Goal: Task Accomplishment & Management: Manage account settings

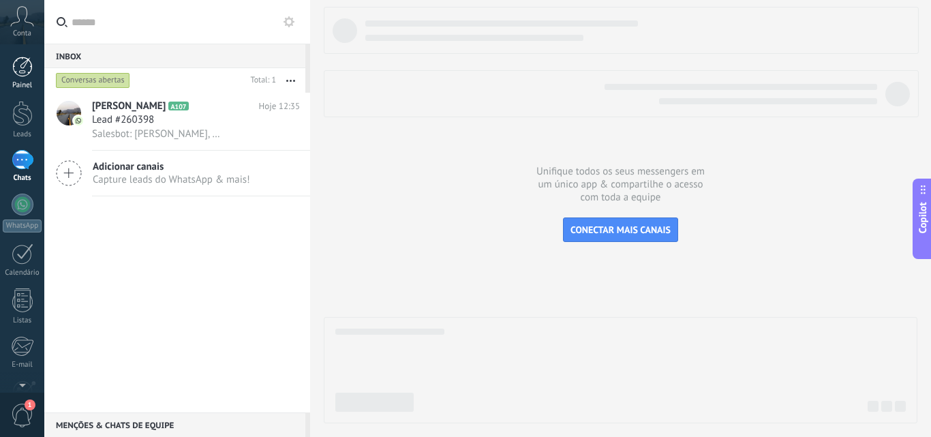
click at [29, 67] on div at bounding box center [22, 67] width 20 height 20
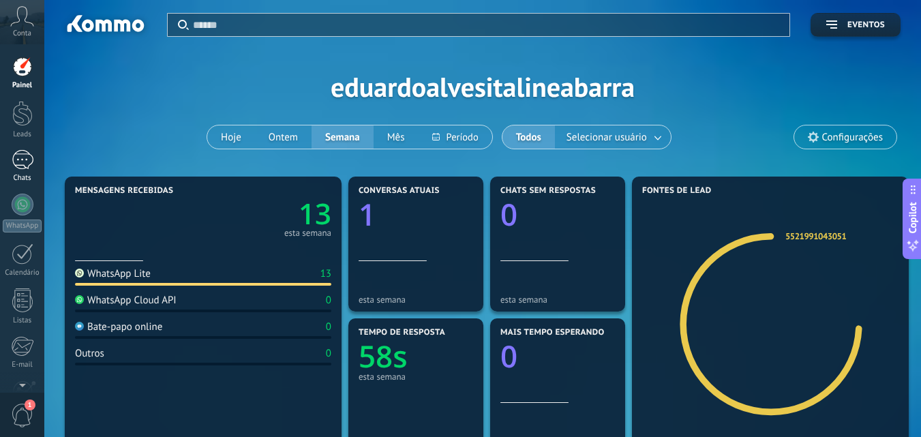
click at [23, 156] on div "1" at bounding box center [23, 160] width 22 height 20
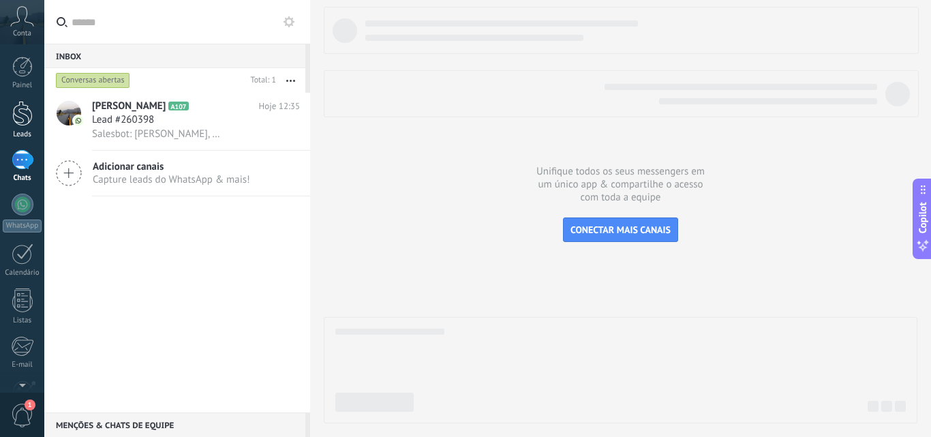
click at [21, 115] on div at bounding box center [22, 113] width 20 height 25
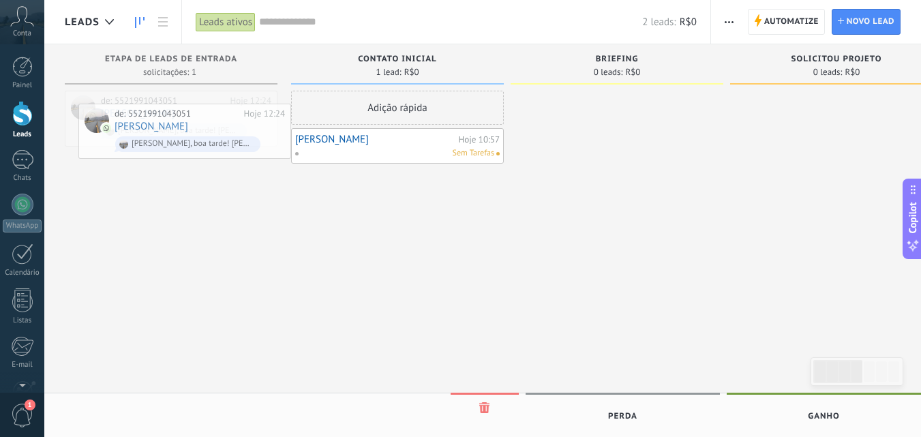
drag, startPoint x: 168, startPoint y: 121, endPoint x: 338, endPoint y: 290, distance: 239.1
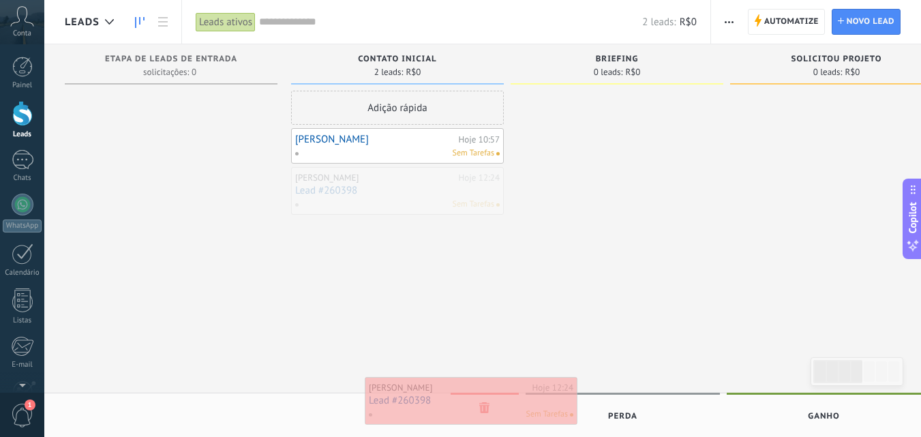
drag, startPoint x: 412, startPoint y: 204, endPoint x: 485, endPoint y: 414, distance: 222.6
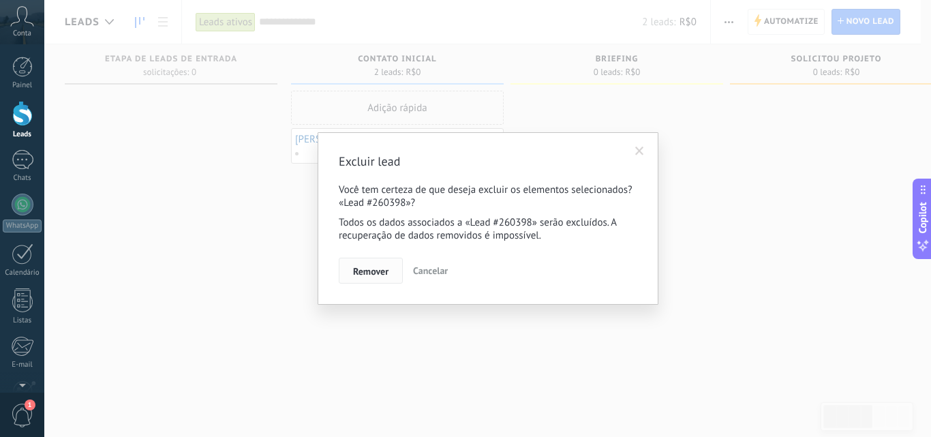
click at [368, 267] on span "Remover" at bounding box center [370, 272] width 35 height 10
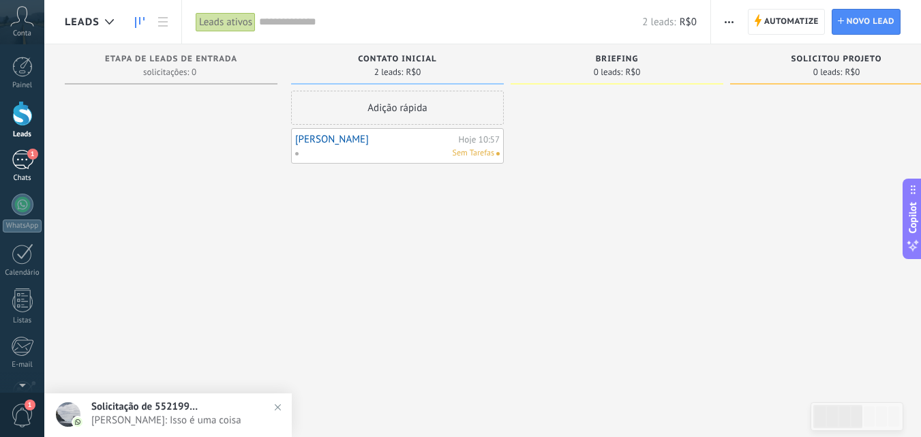
click at [25, 162] on div "1" at bounding box center [23, 160] width 22 height 20
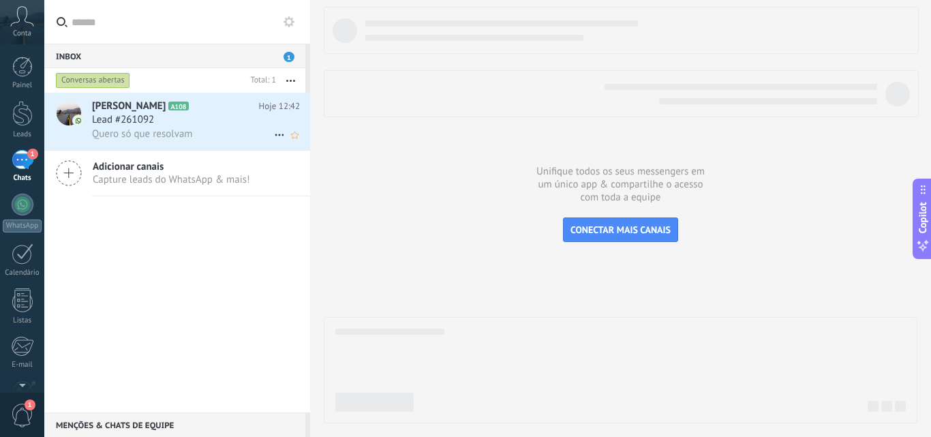
click at [145, 121] on span "Lead #261092" at bounding box center [123, 120] width 62 height 14
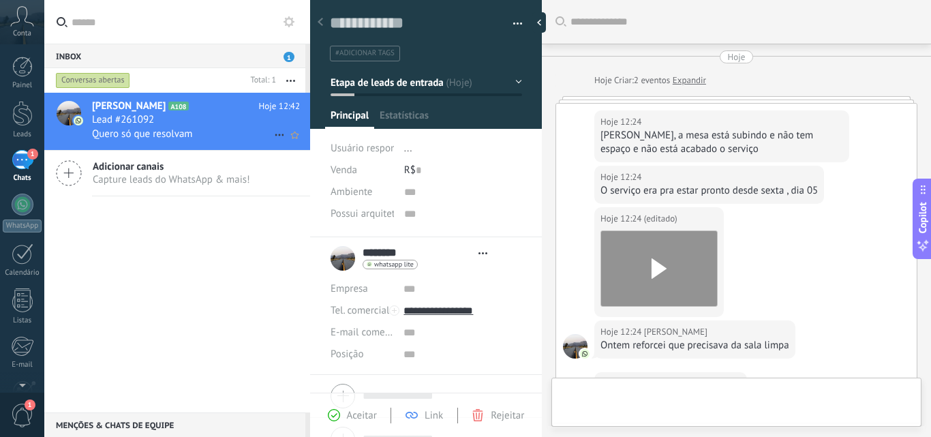
type textarea "**********"
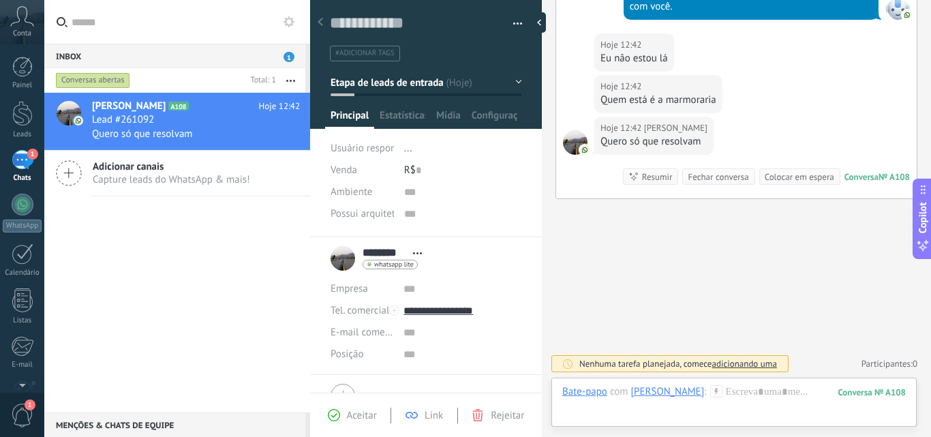
click at [501, 417] on span "Rejeitar" at bounding box center [507, 415] width 33 height 13
